Goal: Transaction & Acquisition: Obtain resource

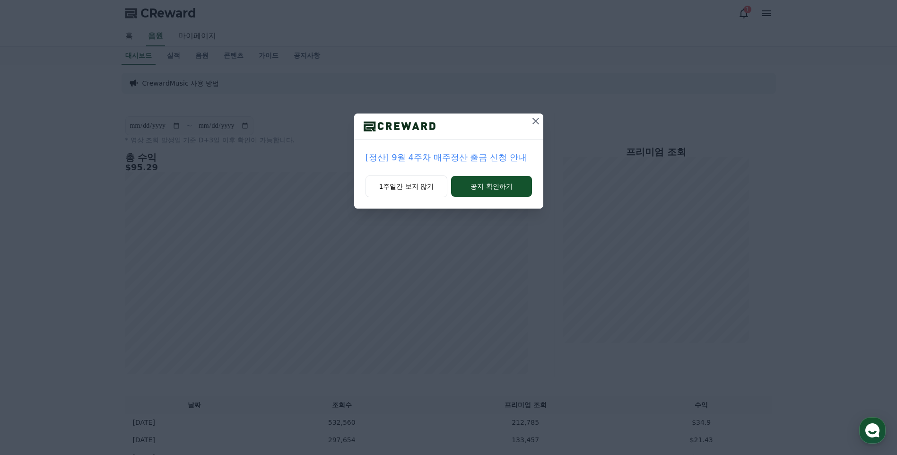
click at [536, 119] on icon at bounding box center [535, 120] width 11 height 11
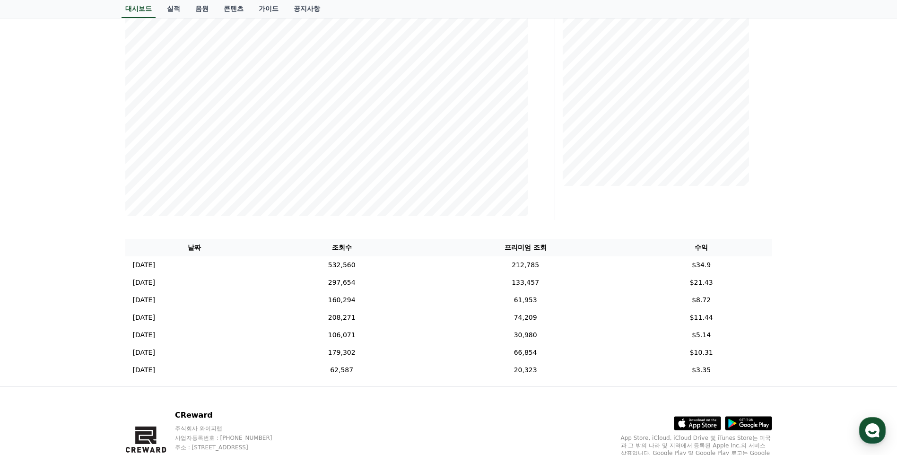
scroll to position [189, 0]
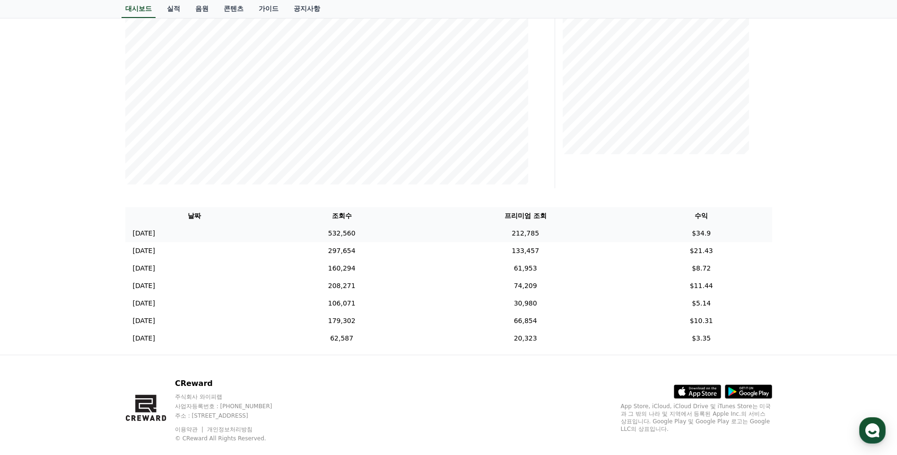
click at [340, 238] on td "532,560" at bounding box center [341, 233] width 156 height 17
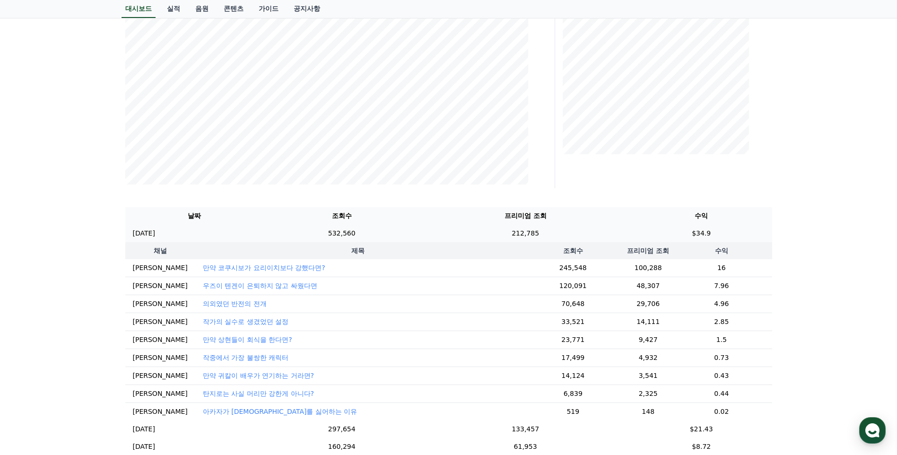
click at [346, 234] on td "532,560" at bounding box center [341, 233] width 156 height 17
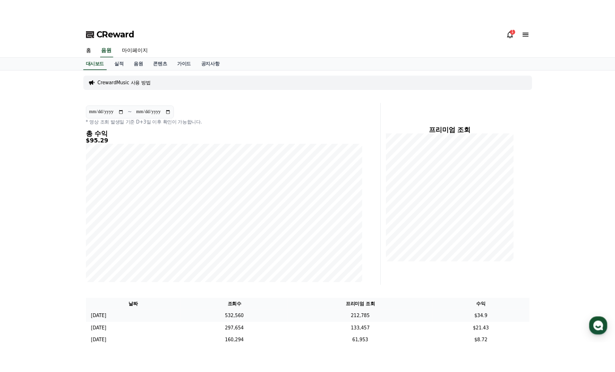
scroll to position [0, 0]
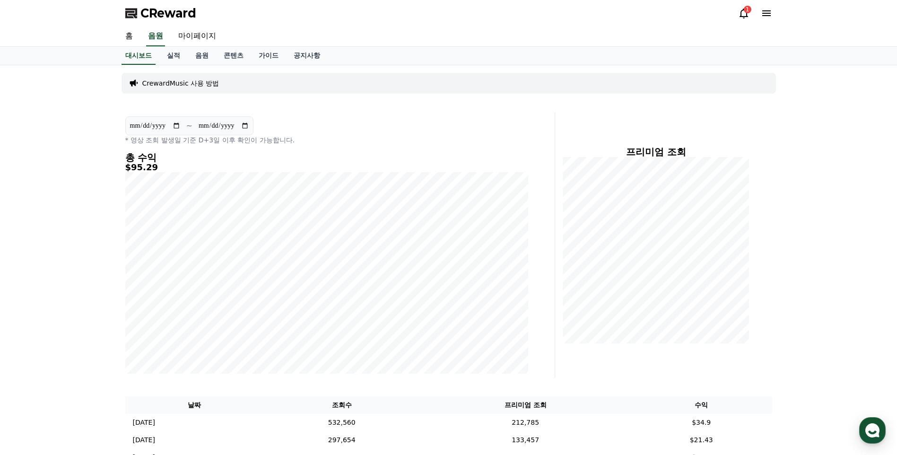
click at [132, 119] on section "**********" at bounding box center [189, 125] width 128 height 19
click at [540, 381] on div "**********" at bounding box center [449, 304] width 662 height 478
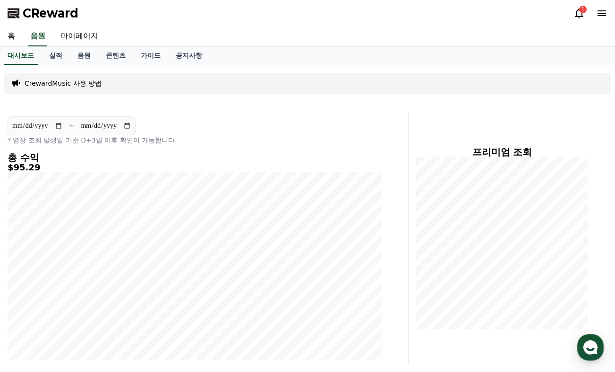
click at [589, 5] on div "CReward 1" at bounding box center [307, 13] width 615 height 26
click at [585, 8] on div "1" at bounding box center [584, 10] width 8 height 8
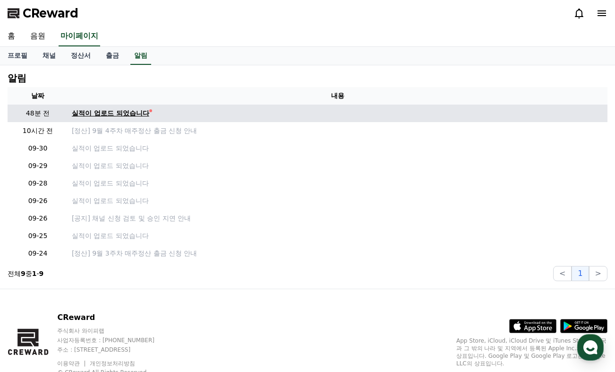
click at [111, 109] on div "실적이 업로드 되었습니다" at bounding box center [111, 113] width 78 height 10
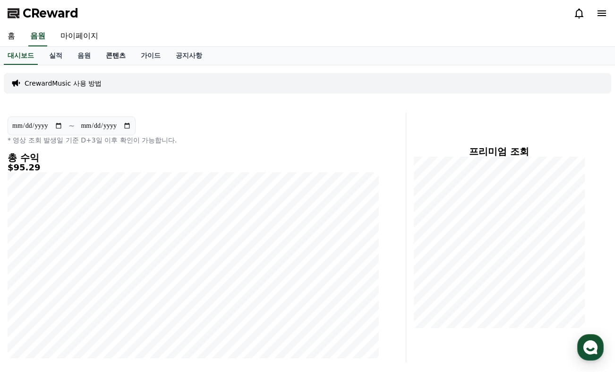
click at [117, 59] on link "콘텐츠" at bounding box center [115, 56] width 35 height 18
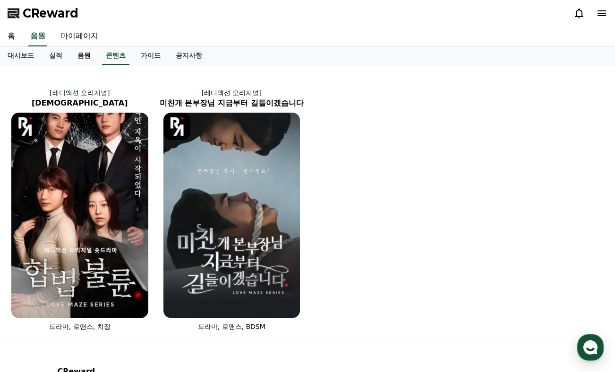
click at [75, 55] on link "음원" at bounding box center [84, 56] width 28 height 18
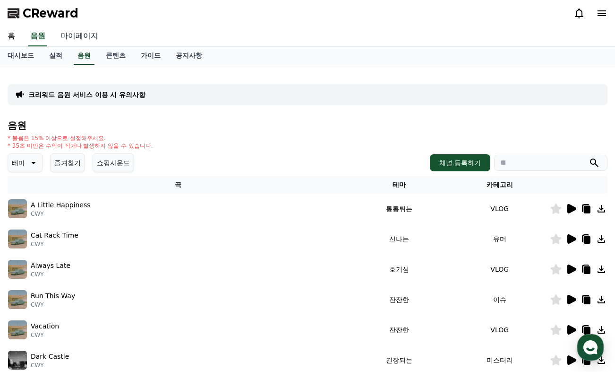
click at [77, 36] on link "마이페이지" at bounding box center [79, 36] width 53 height 20
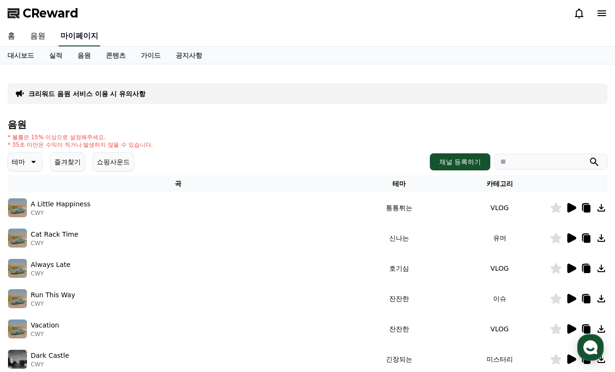
select select "**********"
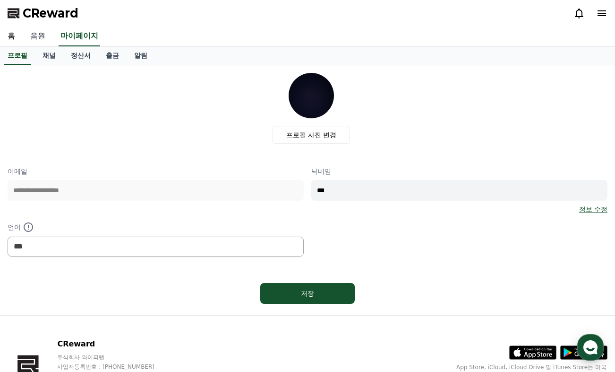
click at [44, 42] on link "음원" at bounding box center [38, 36] width 30 height 20
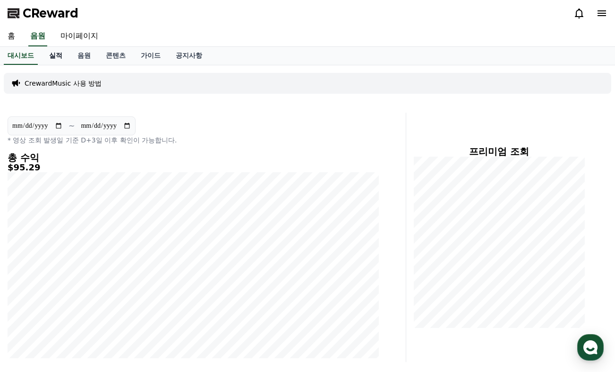
click at [61, 56] on link "실적" at bounding box center [56, 56] width 28 height 18
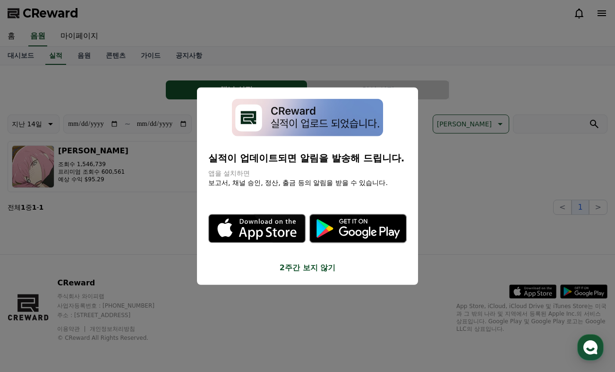
click at [82, 54] on button "close modal" at bounding box center [307, 186] width 615 height 372
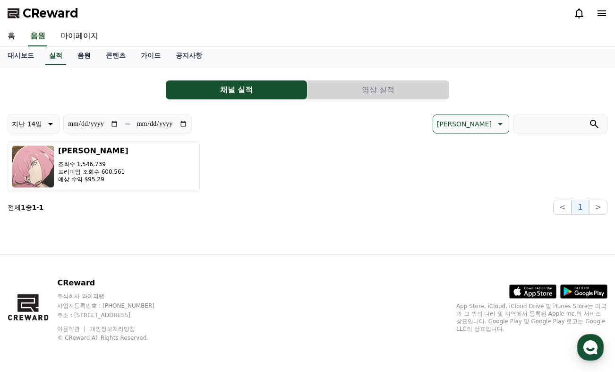
click at [83, 55] on link "음원" at bounding box center [84, 56] width 28 height 18
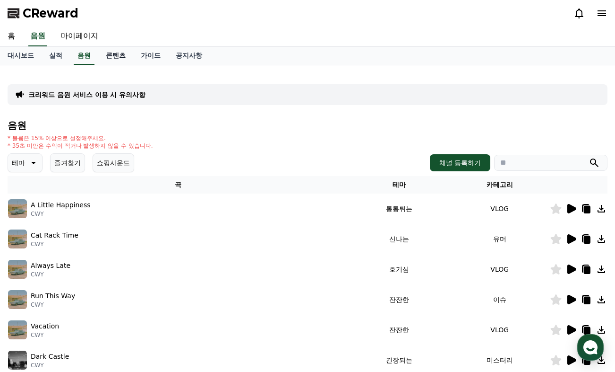
click at [113, 56] on link "콘텐츠" at bounding box center [115, 56] width 35 height 18
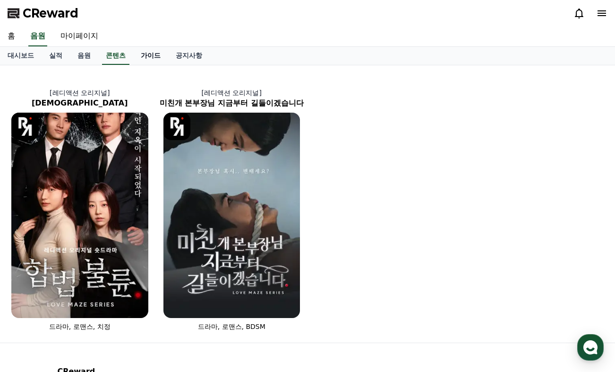
click at [142, 58] on link "가이드" at bounding box center [150, 56] width 35 height 18
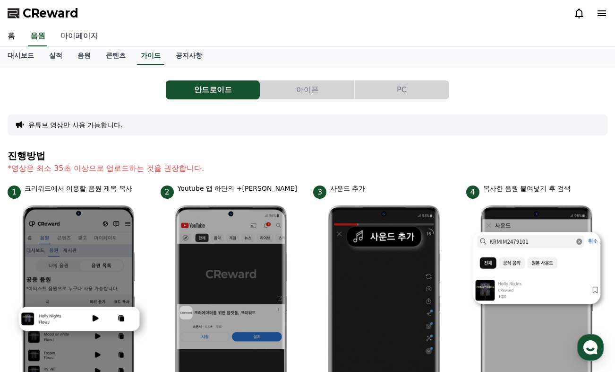
click at [83, 35] on link "마이페이지" at bounding box center [79, 36] width 53 height 20
select select "**********"
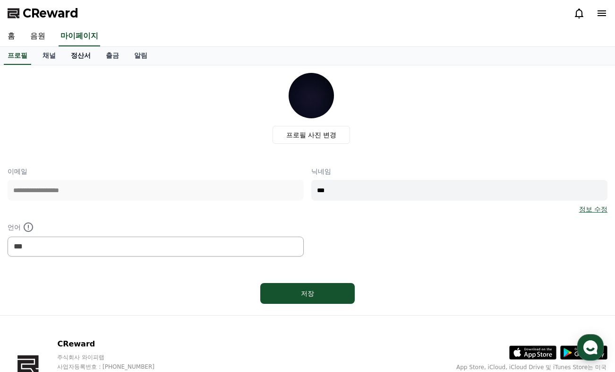
click at [75, 56] on link "정산서" at bounding box center [80, 56] width 35 height 18
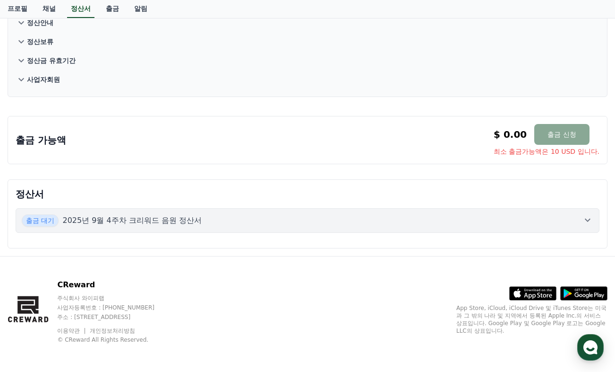
scroll to position [102, 0]
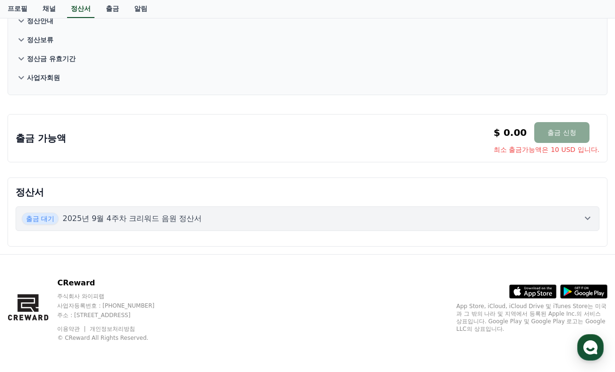
click at [185, 222] on p "2025년 9월 4주차 크리워드 음원 정산서" at bounding box center [131, 218] width 139 height 11
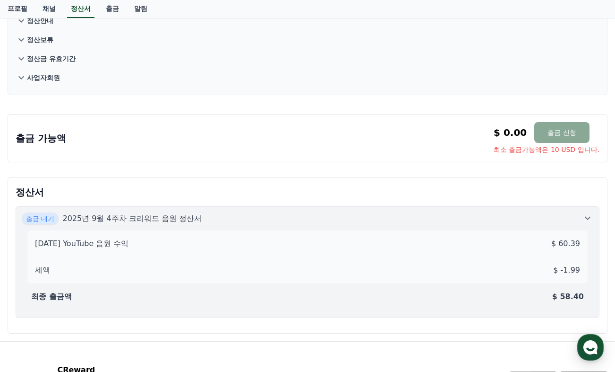
drag, startPoint x: 535, startPoint y: 246, endPoint x: 583, endPoint y: 297, distance: 69.9
click at [583, 297] on div "[DATE] YouTube 음원 수익 $ 60.39 세액 $ -1.99 최종 출금액 $ 58.40" at bounding box center [308, 268] width 572 height 87
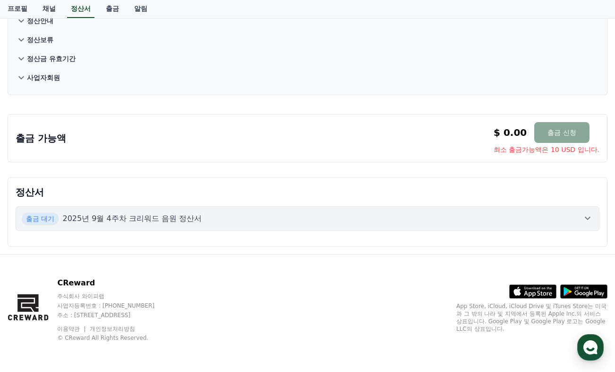
click at [545, 224] on div "출금 대기 2025년 9월 4주차 크리워드 음원 정산서" at bounding box center [308, 218] width 572 height 12
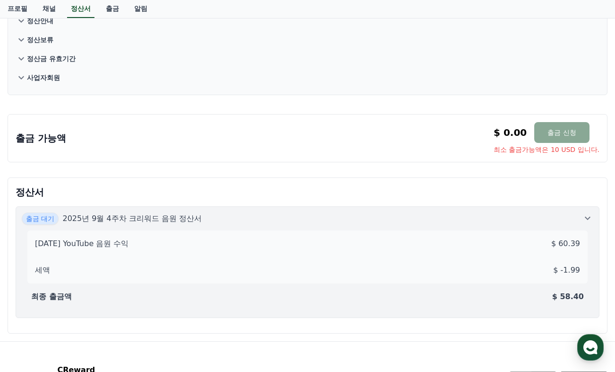
click at [592, 144] on div "$ 0.00 출금 신청 최소 출금가능액은 10 USD 입니다." at bounding box center [547, 138] width 106 height 32
drag, startPoint x: 580, startPoint y: 295, endPoint x: 560, endPoint y: 301, distance: 20.8
click at [560, 301] on p "$ 58.40" at bounding box center [569, 296] width 32 height 11
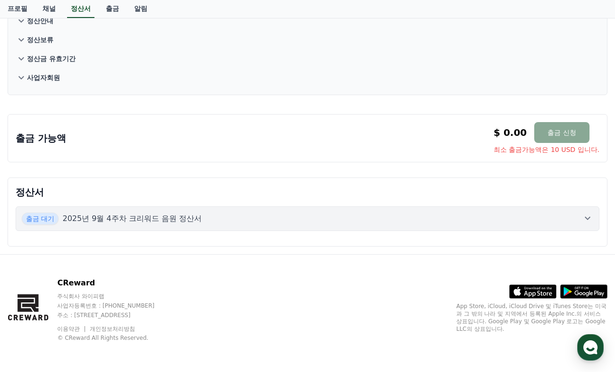
click at [527, 221] on div "출금 대기 2025년 9월 4주차 크리워드 음원 정산서" at bounding box center [308, 218] width 572 height 12
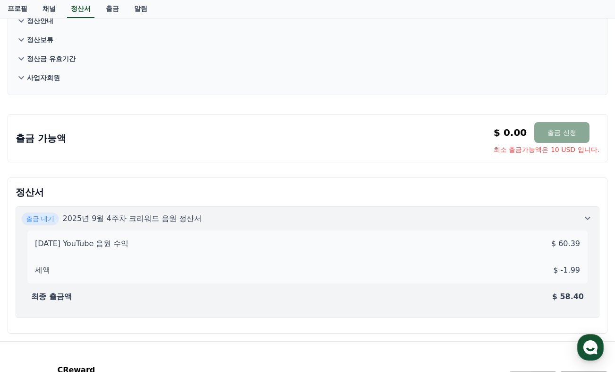
drag, startPoint x: 554, startPoint y: 295, endPoint x: 588, endPoint y: 287, distance: 34.8
click at [581, 287] on div "최종 출금액 $ 58.40" at bounding box center [307, 296] width 561 height 19
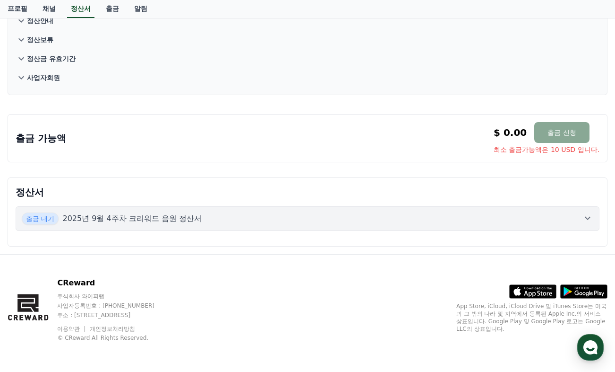
click at [546, 220] on div "출금 대기 2025년 9월 4주차 크리워드 음원 정산서" at bounding box center [308, 218] width 572 height 12
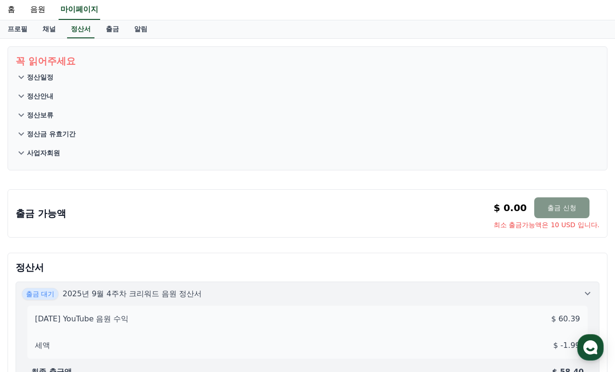
scroll to position [0, 0]
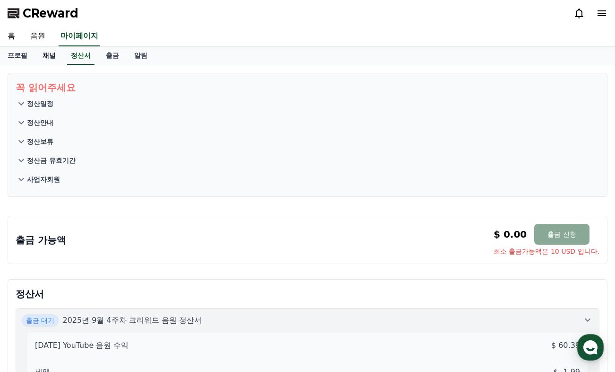
click at [50, 63] on link "채널" at bounding box center [49, 56] width 28 height 18
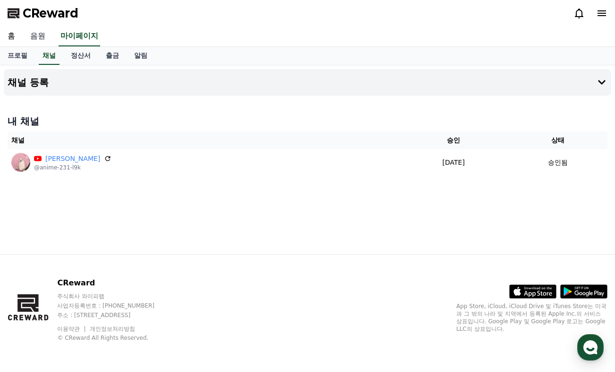
click at [46, 39] on link "음원" at bounding box center [38, 36] width 30 height 20
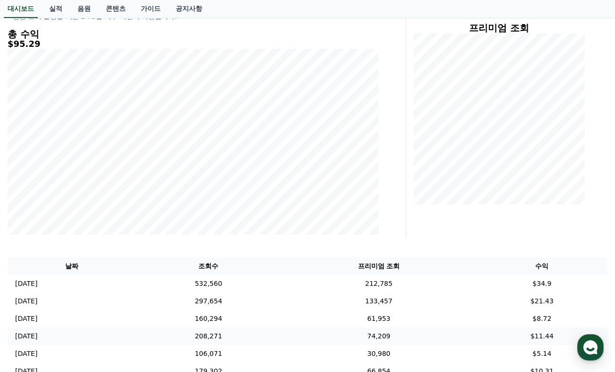
scroll to position [85, 0]
